Goal: Obtain resource: Download file/media

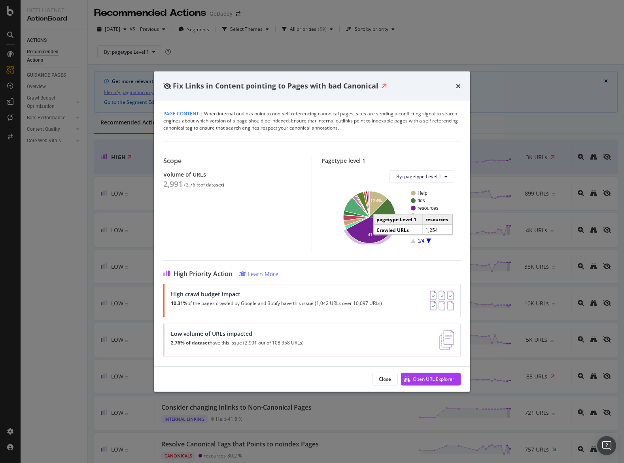
click at [372, 224] on icon "A chart." at bounding box center [370, 230] width 49 height 26
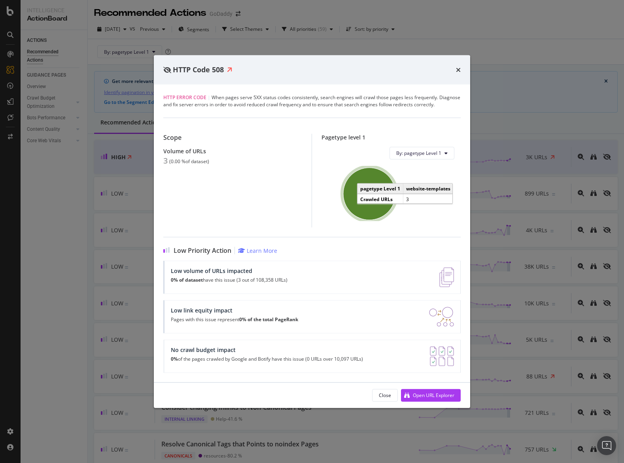
click at [385, 200] on ellipse "A chart." at bounding box center [369, 194] width 52 height 52
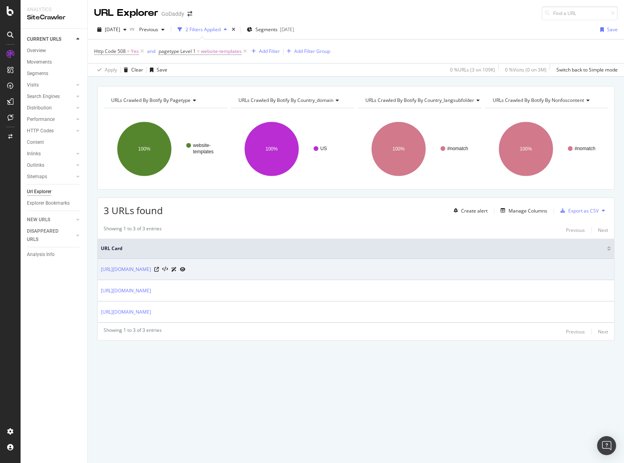
click at [185, 271] on div at bounding box center [169, 269] width 31 height 8
click at [159, 269] on icon at bounding box center [156, 269] width 5 height 5
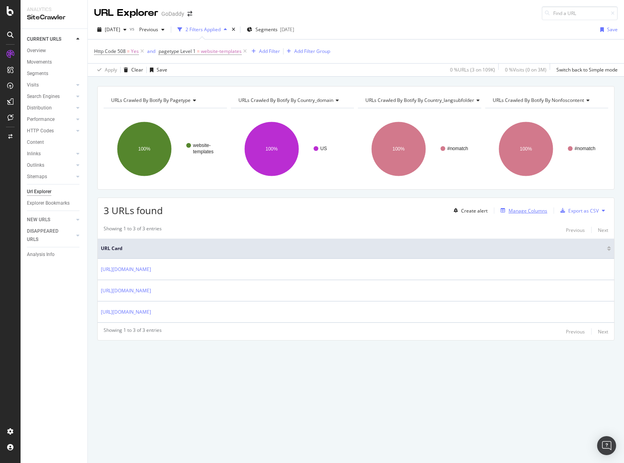
click at [525, 213] on div "Manage Columns" at bounding box center [527, 210] width 39 height 7
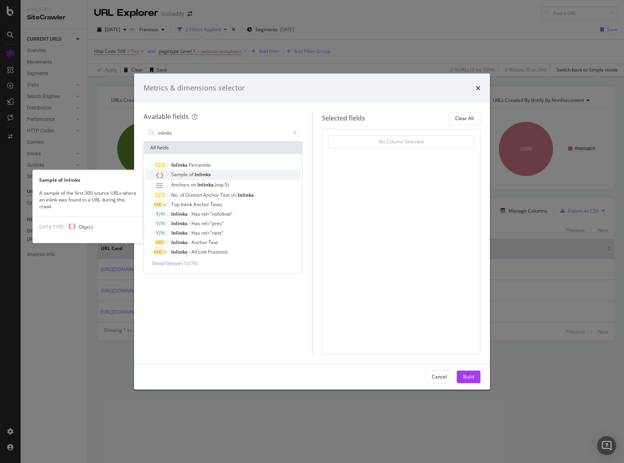
type input "inlinks"
click at [222, 173] on div "Sample of Inlinks" at bounding box center [227, 175] width 145 height 10
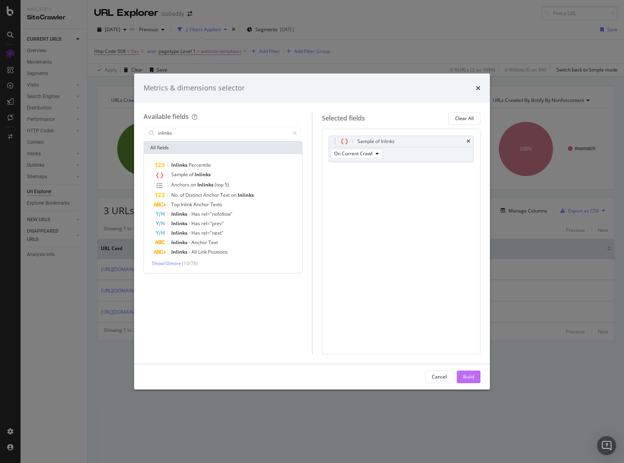
click at [476, 377] on button "Build" at bounding box center [468, 377] width 24 height 13
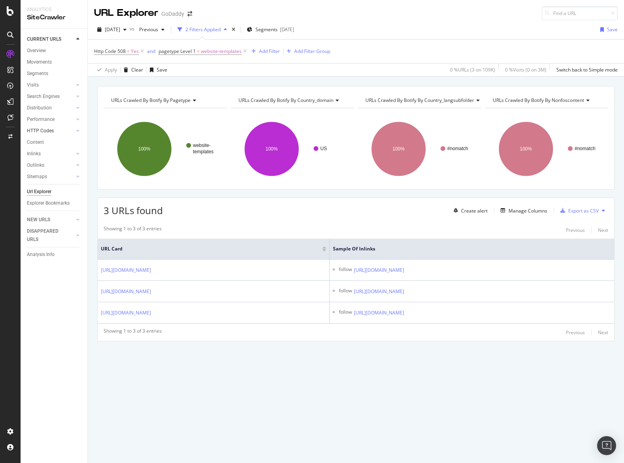
click at [57, 134] on link "HTTP Codes" at bounding box center [50, 131] width 47 height 8
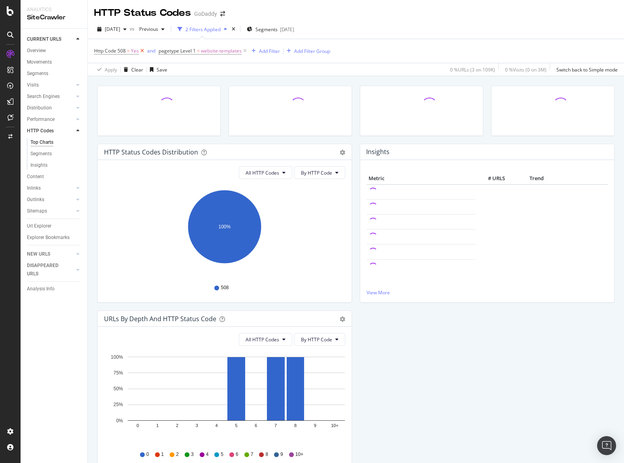
click at [142, 51] on icon at bounding box center [142, 51] width 7 height 8
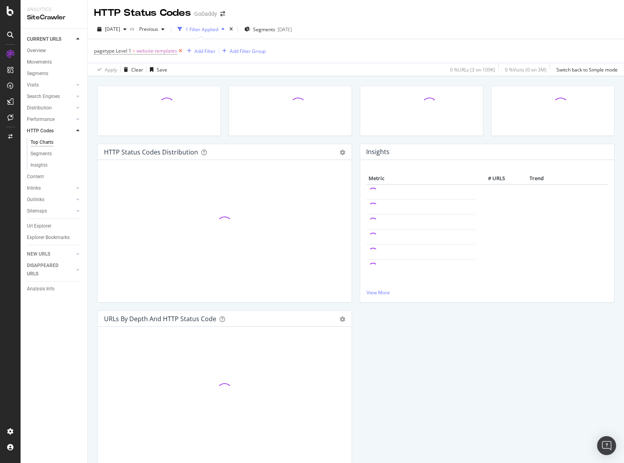
click at [179, 51] on icon at bounding box center [180, 51] width 7 height 8
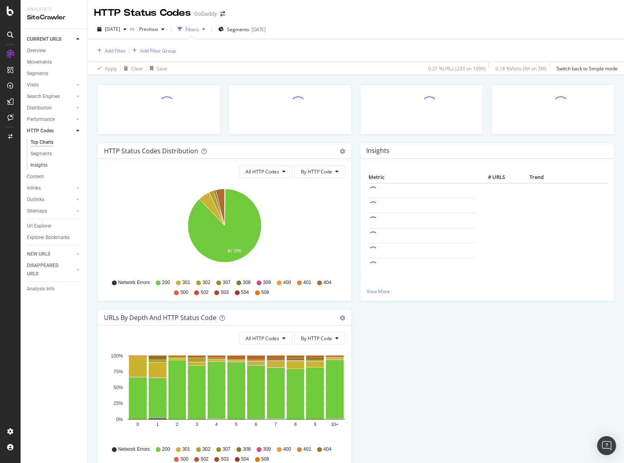
click at [49, 164] on link "Insights" at bounding box center [55, 165] width 51 height 8
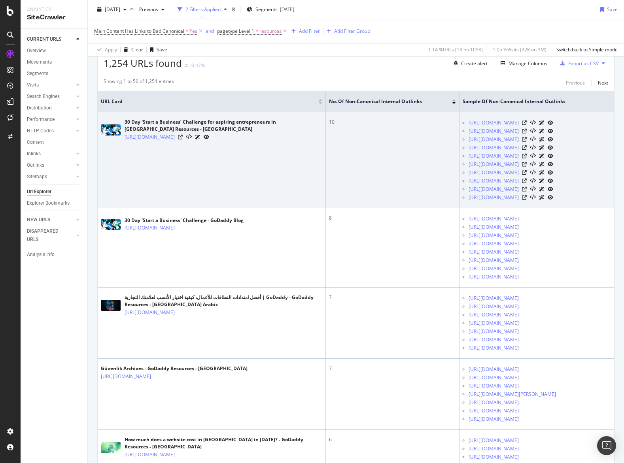
scroll to position [145, 0]
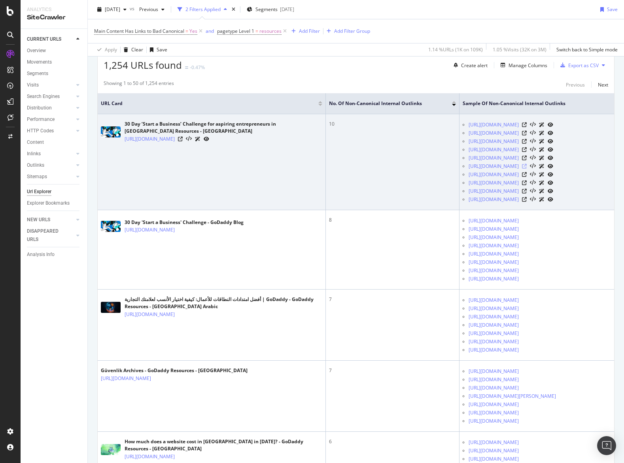
click at [526, 169] on icon at bounding box center [524, 166] width 5 height 5
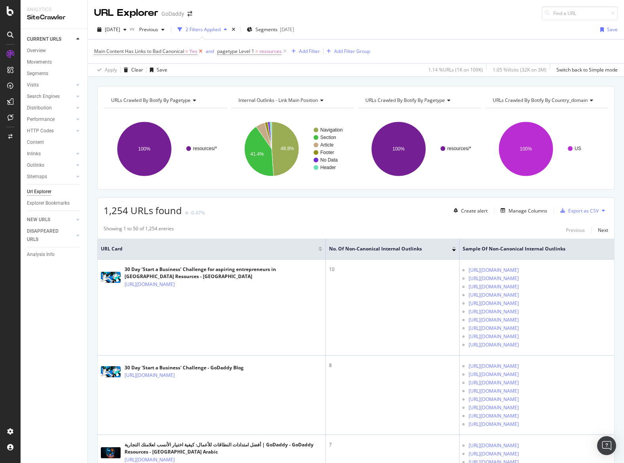
click at [198, 53] on icon at bounding box center [200, 51] width 7 height 8
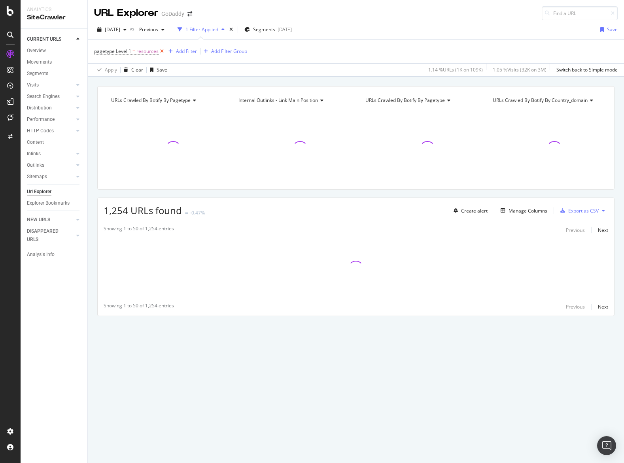
click at [164, 52] on icon at bounding box center [161, 51] width 7 height 8
click at [117, 53] on div "Add Filter" at bounding box center [115, 50] width 21 height 7
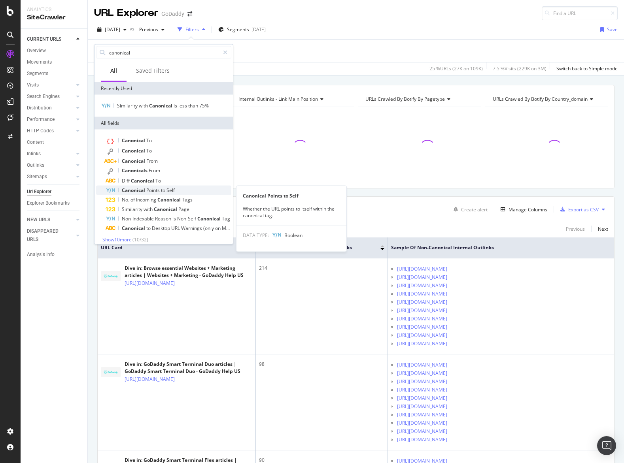
type input "canonical"
click at [178, 191] on div "Canonical Points to Self" at bounding box center [169, 190] width 126 height 9
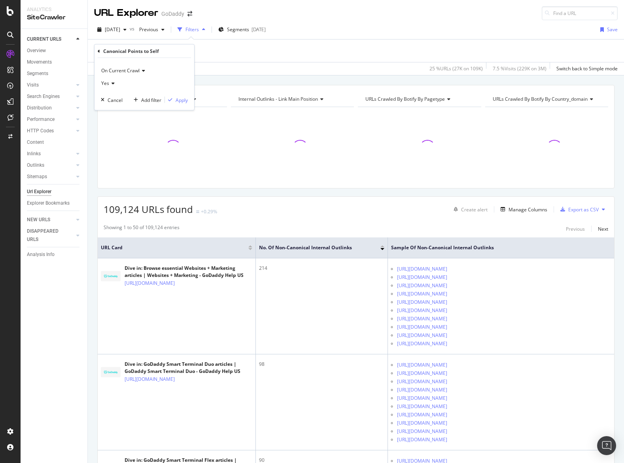
click at [112, 82] on icon at bounding box center [112, 83] width 6 height 5
click at [113, 107] on div "No" at bounding box center [145, 110] width 85 height 10
click at [176, 102] on div "Apply" at bounding box center [181, 99] width 12 height 7
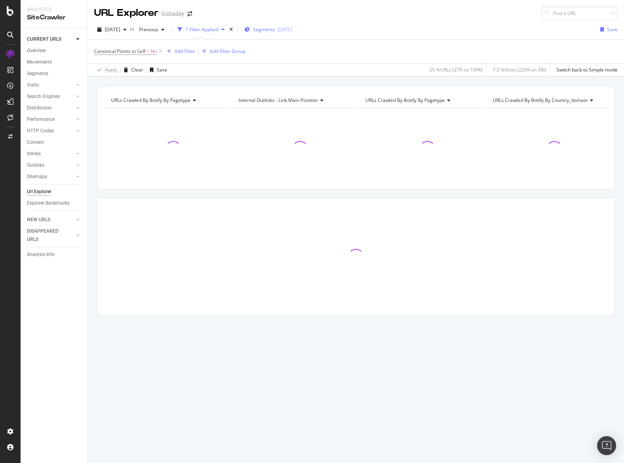
click at [281, 34] on div "Segments 2025-09-29" at bounding box center [267, 30] width 47 height 12
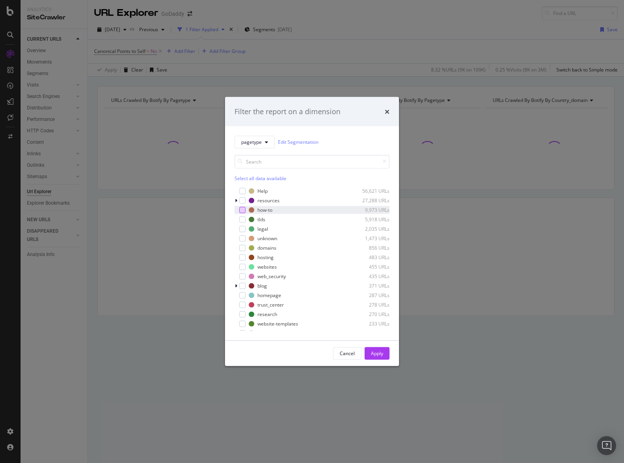
click at [243, 209] on div "modal" at bounding box center [242, 210] width 6 height 6
click at [383, 359] on div "Apply" at bounding box center [377, 353] width 12 height 12
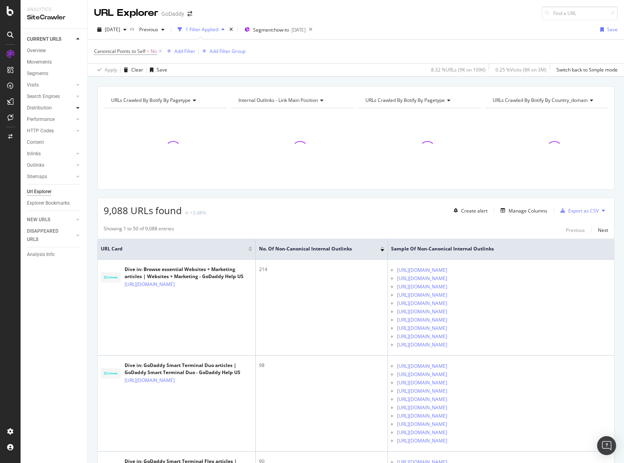
click at [79, 107] on div at bounding box center [78, 108] width 8 height 8
click at [60, 140] on link "Insights" at bounding box center [55, 142] width 51 height 8
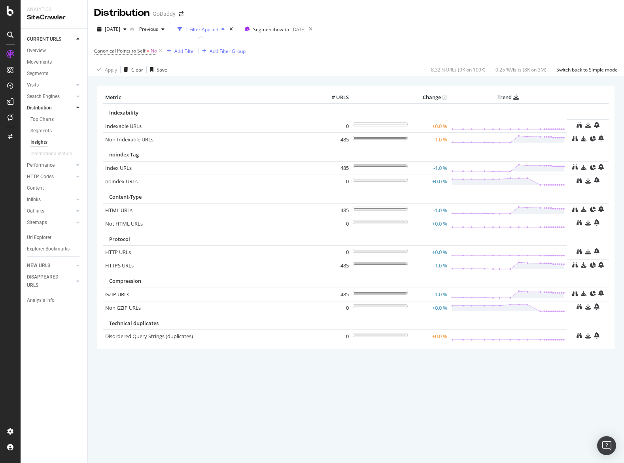
click at [110, 140] on link "Non-Indexable URLs" at bounding box center [129, 139] width 48 height 7
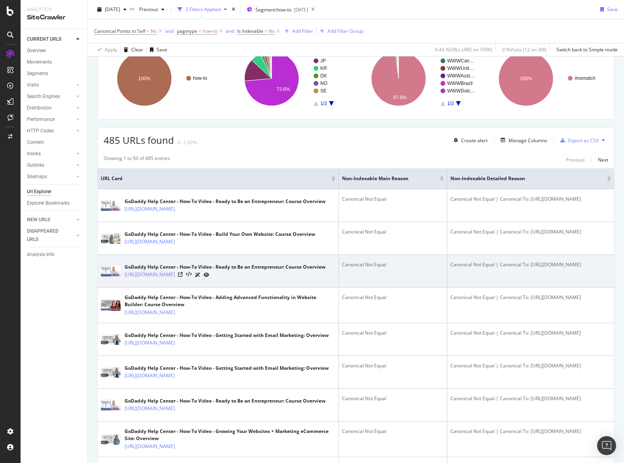
scroll to position [107, 0]
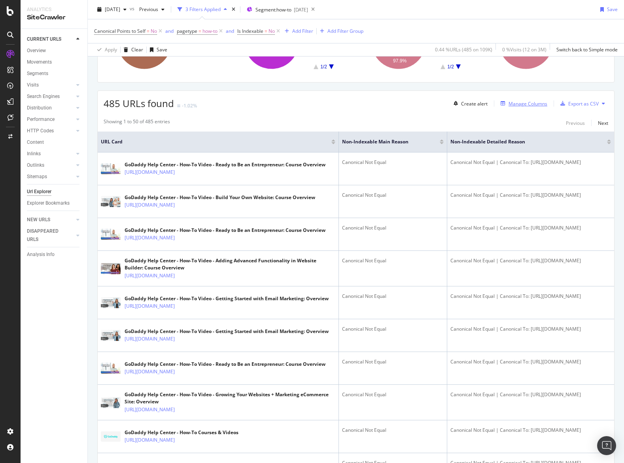
click at [514, 106] on div "Manage Columns" at bounding box center [527, 103] width 39 height 7
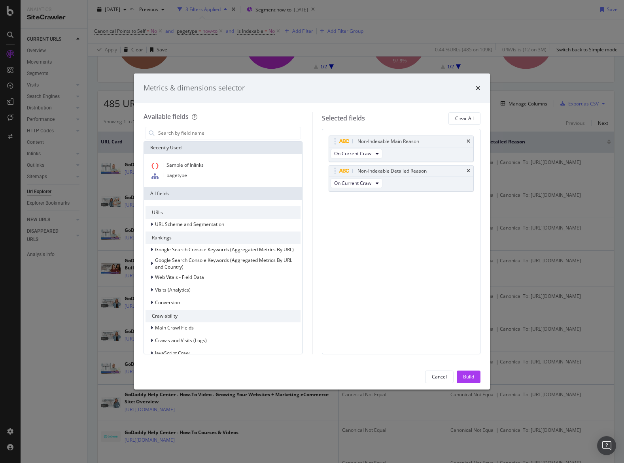
click at [477, 89] on icon "times" at bounding box center [477, 88] width 5 height 6
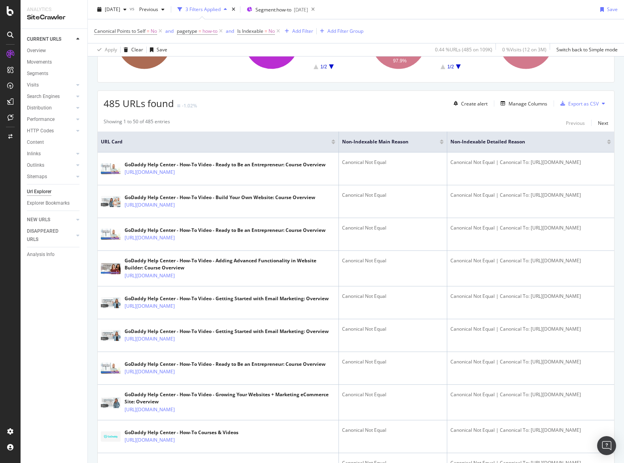
click at [604, 106] on icon at bounding box center [603, 103] width 3 height 5
click at [587, 104] on span "Export XML Sitemaps" at bounding box center [568, 103] width 47 height 7
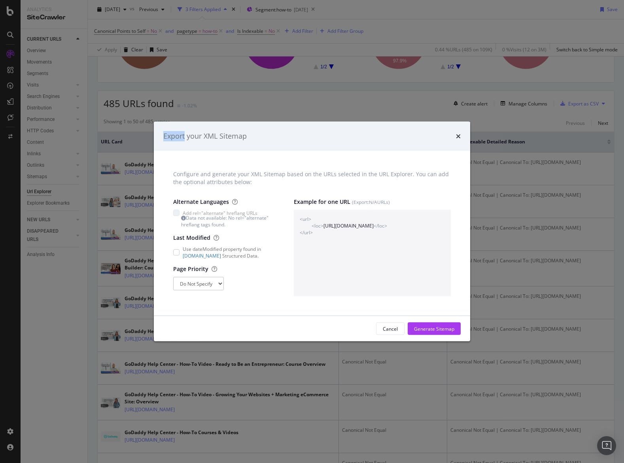
click at [587, 104] on div "Export your XML Sitemap Configure and generate your XML Sitemap based on the UR…" at bounding box center [312, 231] width 624 height 463
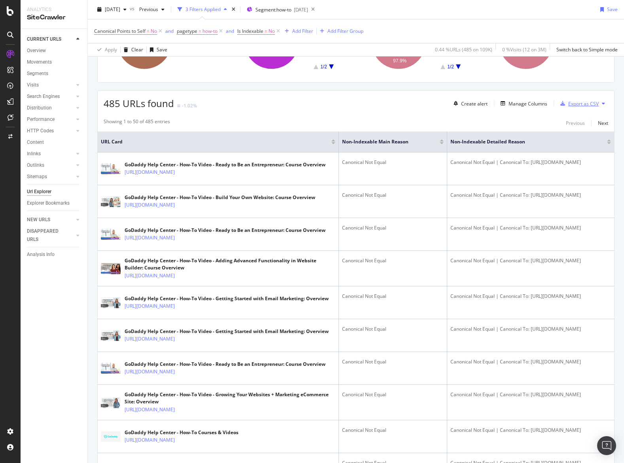
click at [587, 104] on div "Export as CSV" at bounding box center [583, 103] width 30 height 7
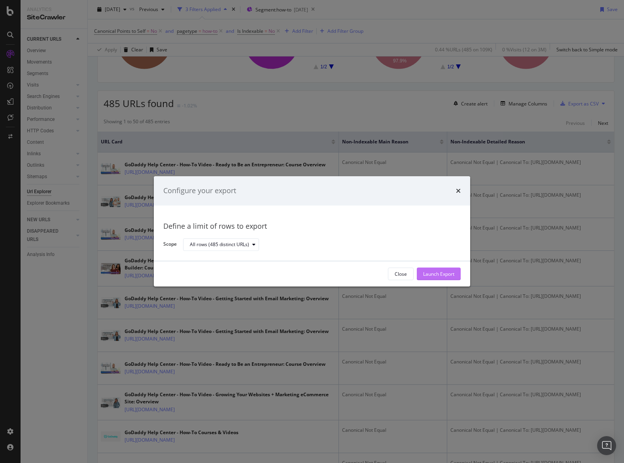
click at [443, 272] on div "Launch Export" at bounding box center [438, 274] width 31 height 7
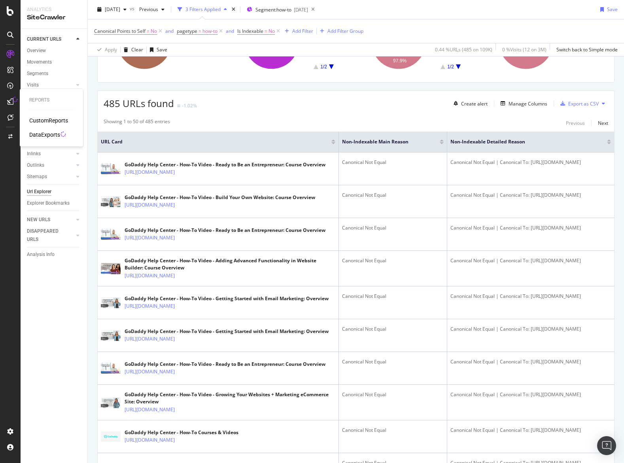
click at [52, 130] on div "CustomReports DataExports" at bounding box center [51, 128] width 44 height 22
click at [53, 131] on div "DataExports" at bounding box center [44, 135] width 31 height 8
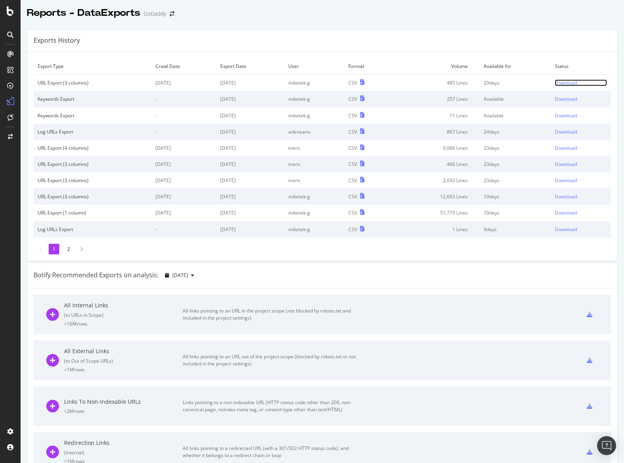
click at [573, 85] on div "Download" at bounding box center [565, 82] width 22 height 7
